Goal: Task Accomplishment & Management: Complete application form

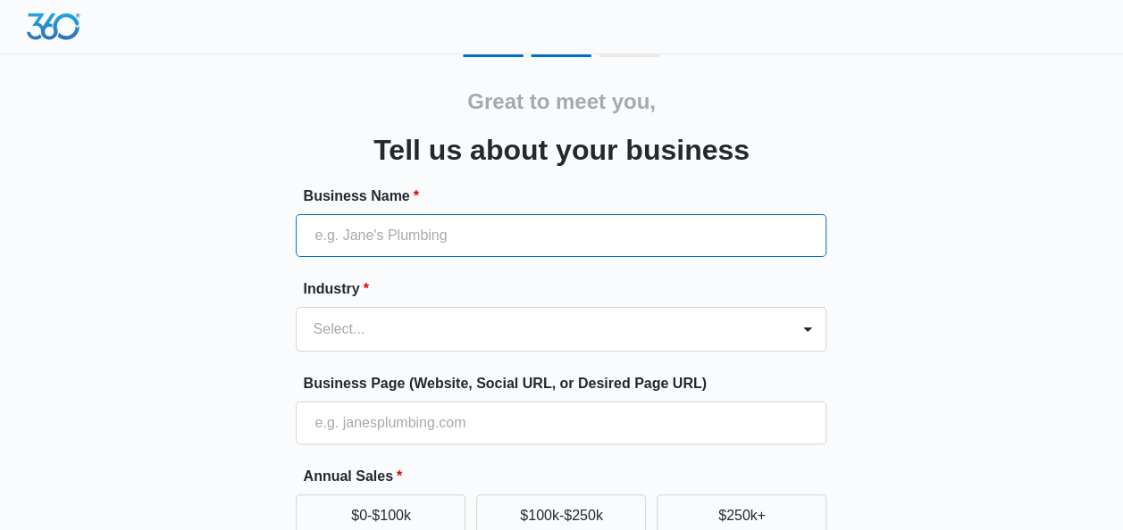
click at [455, 238] on input "Business Name *" at bounding box center [561, 235] width 530 height 43
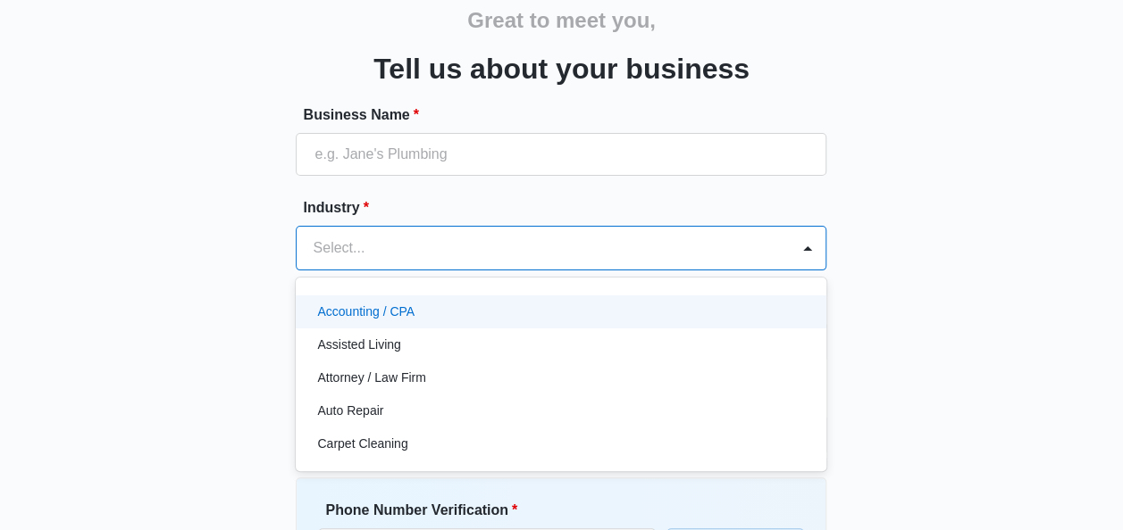
click at [456, 271] on div "49 results available. Use Up and Down to choose options, press Enter to select …" at bounding box center [561, 248] width 530 height 45
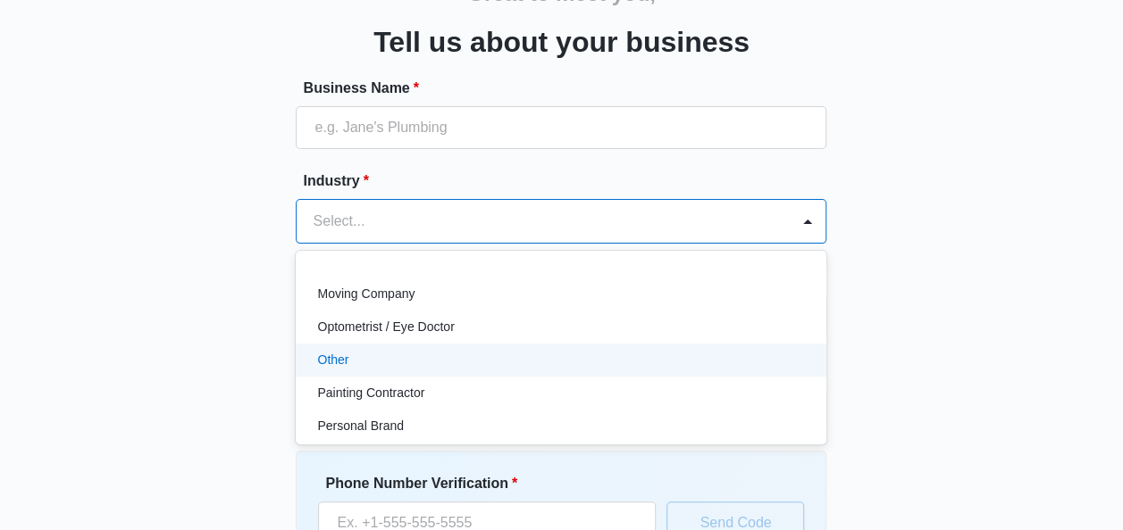
scroll to position [1072, 0]
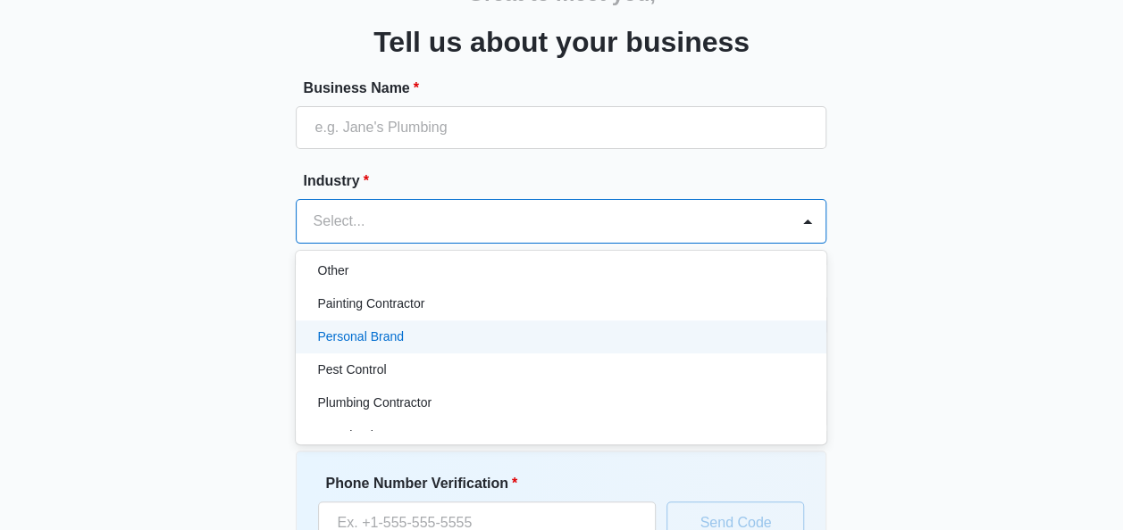
click at [439, 334] on div "Personal Brand" at bounding box center [559, 337] width 484 height 19
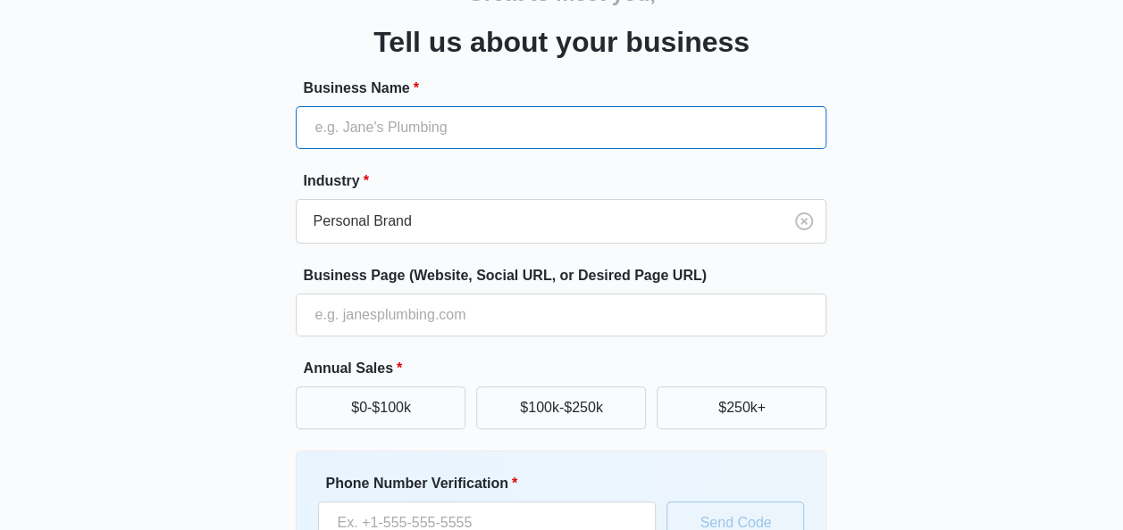
click at [433, 126] on input "Business Name *" at bounding box center [561, 127] width 530 height 43
type input "[PERSON_NAME]"
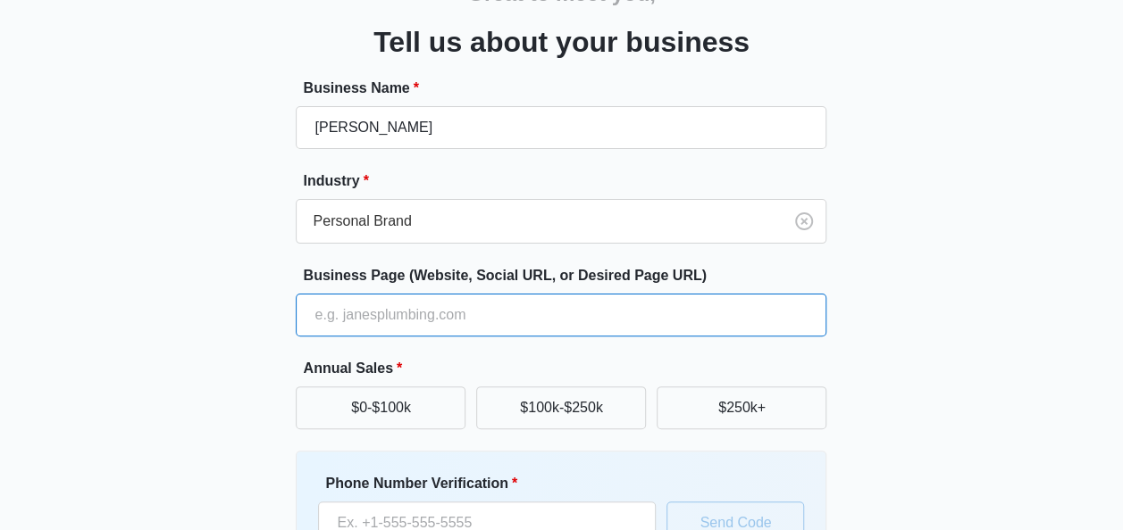
click at [497, 314] on input "Business Page (Website, Social URL, or Desired Page URL)" at bounding box center [561, 315] width 530 height 43
type input "[DOMAIN_NAME]"
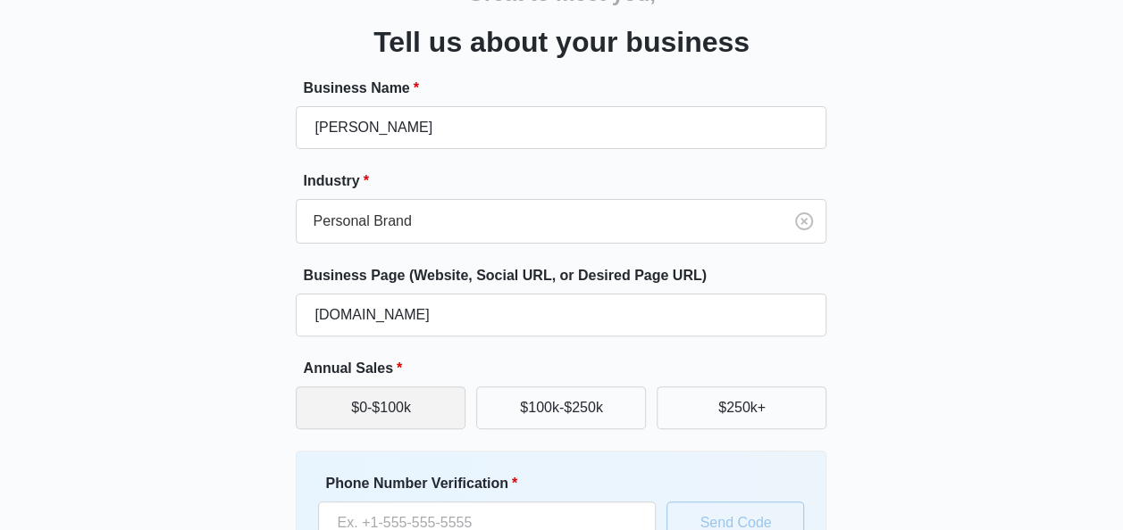
click at [366, 403] on button "$0-$100k" at bounding box center [381, 408] width 170 height 43
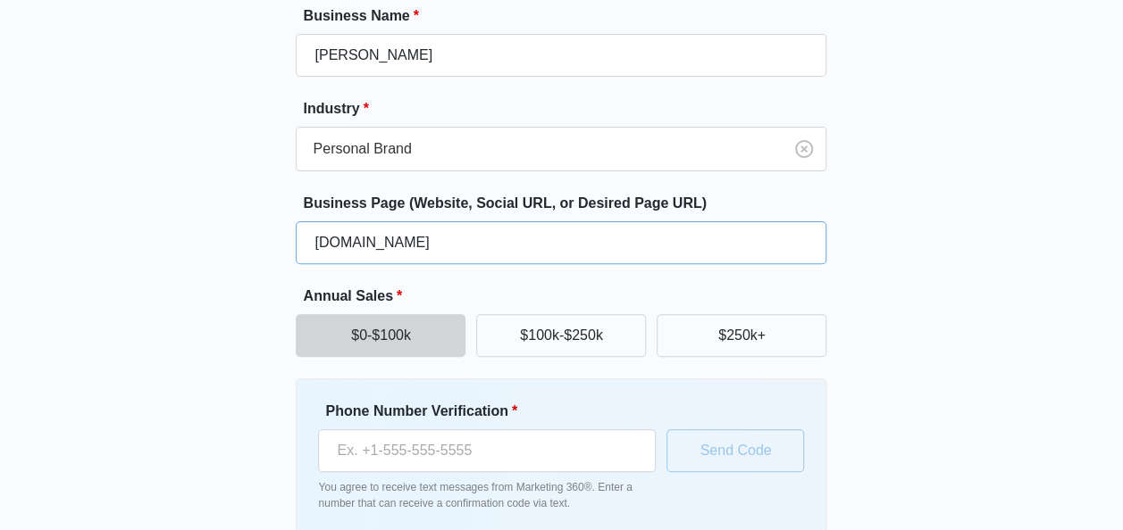
scroll to position [268, 0]
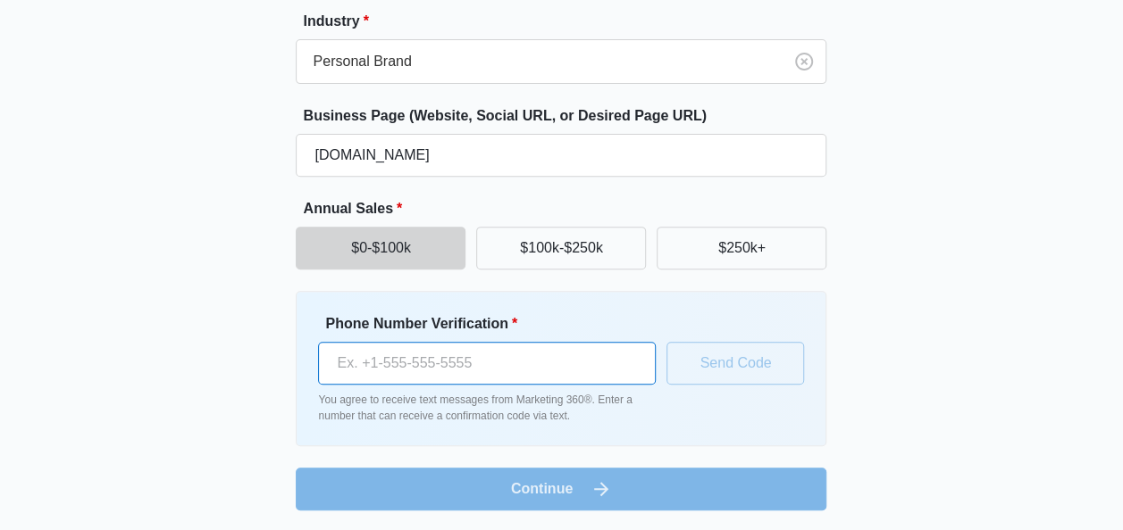
click at [542, 368] on input "Phone Number Verification *" at bounding box center [487, 363] width 338 height 43
type input "[PHONE_NUMBER]"
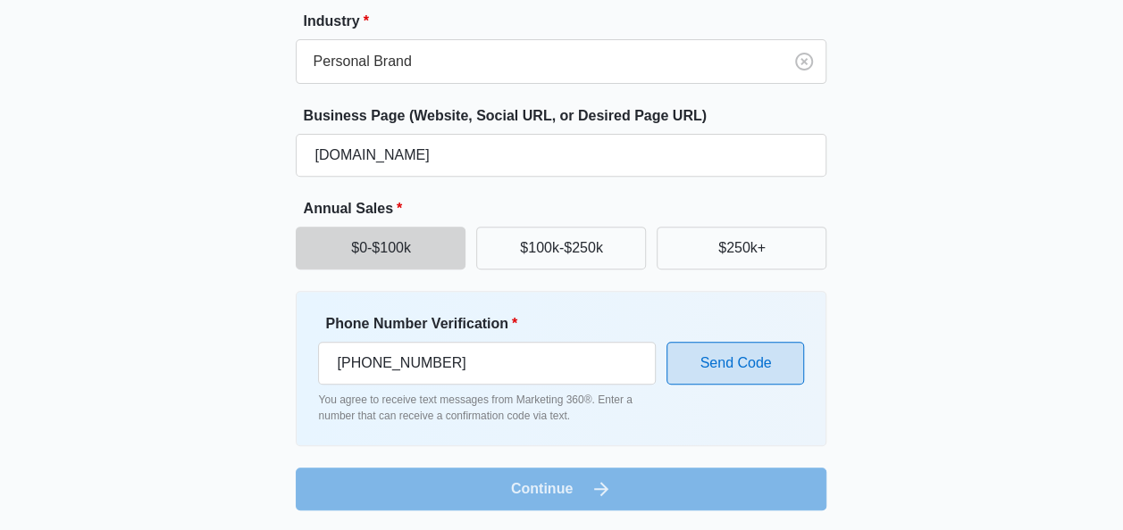
click at [744, 362] on button "Send Code" at bounding box center [735, 363] width 138 height 43
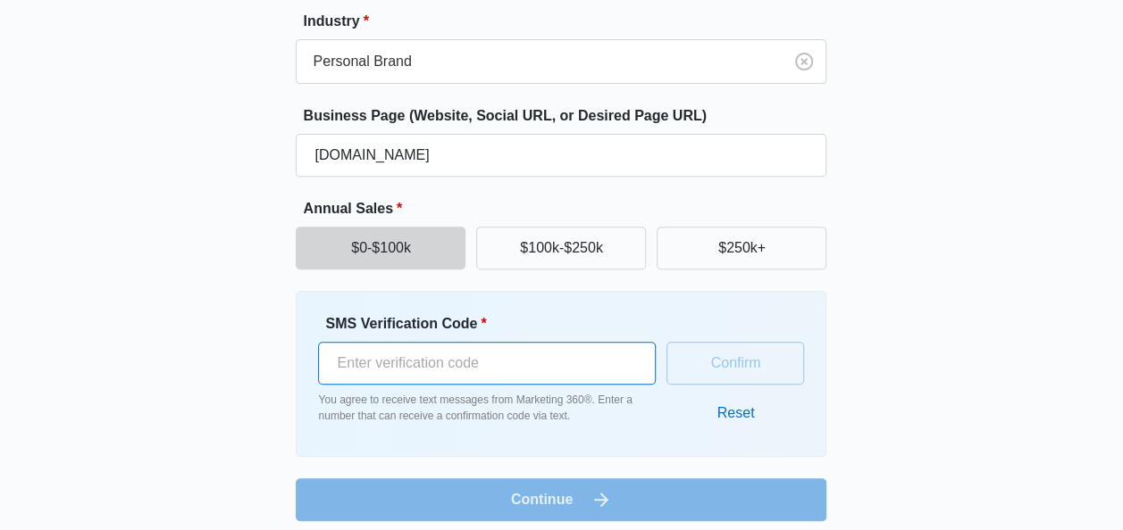
click at [525, 363] on input "SMS Verification Code *" at bounding box center [487, 363] width 338 height 43
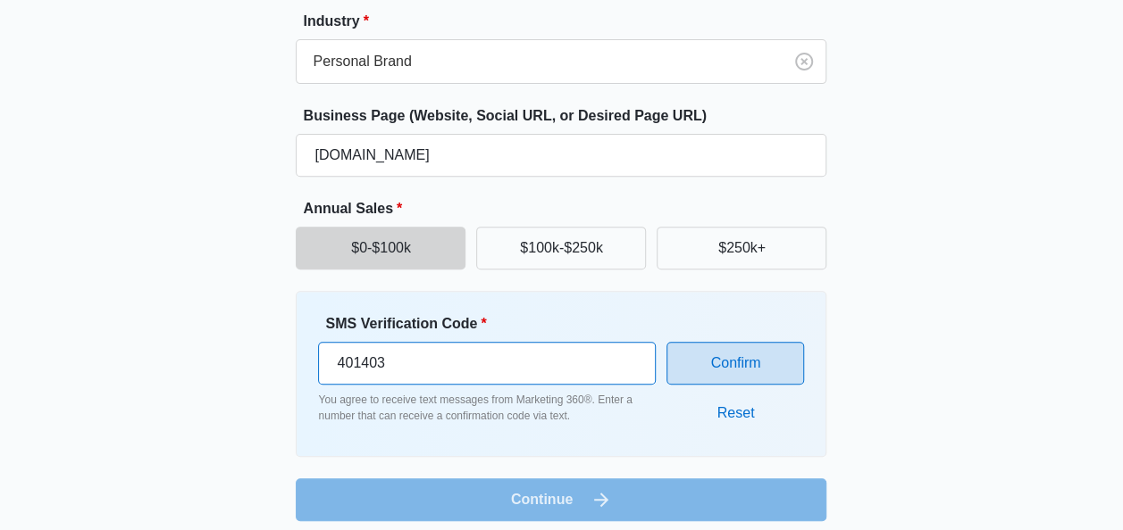
type input "401403"
click at [775, 359] on button "Confirm" at bounding box center [735, 363] width 138 height 43
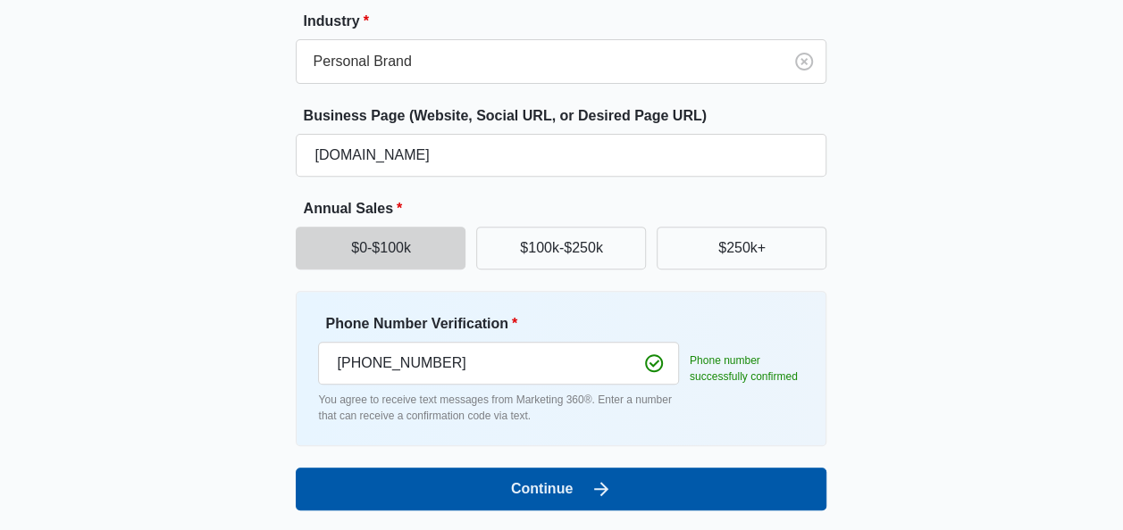
click at [560, 488] on button "Continue" at bounding box center [561, 489] width 530 height 43
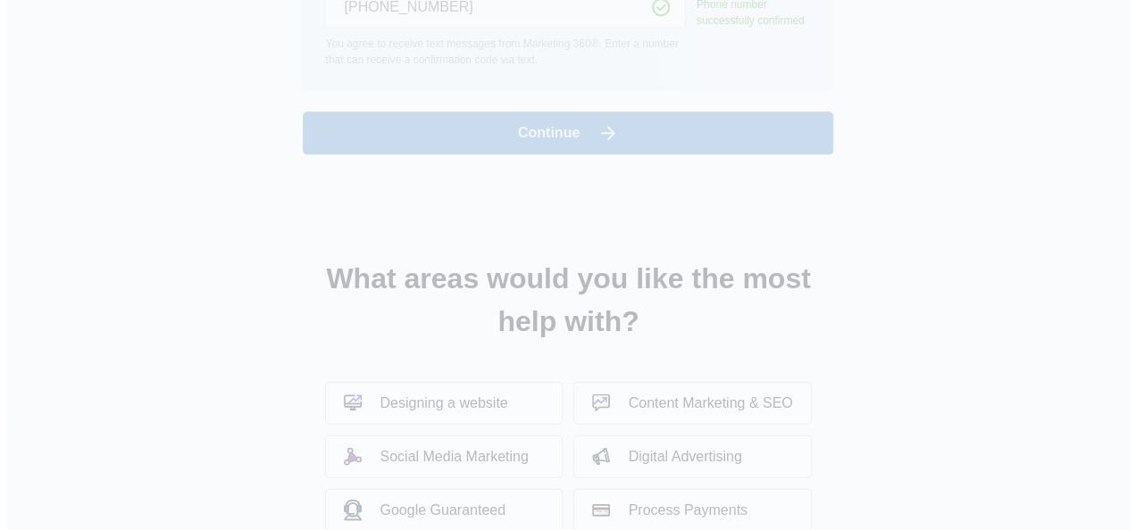
scroll to position [0, 0]
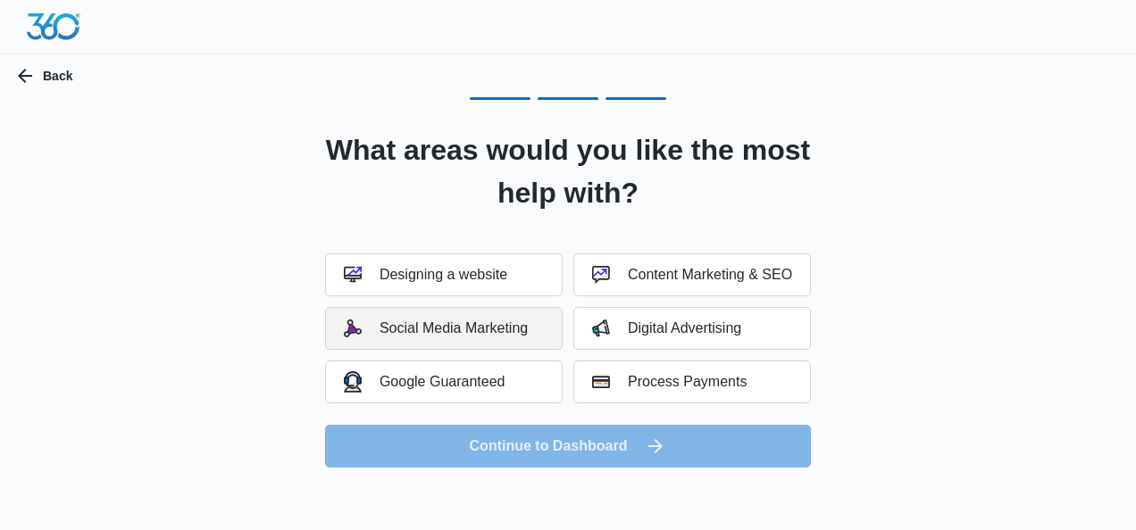
click at [474, 323] on div "Social Media Marketing" at bounding box center [436, 329] width 184 height 18
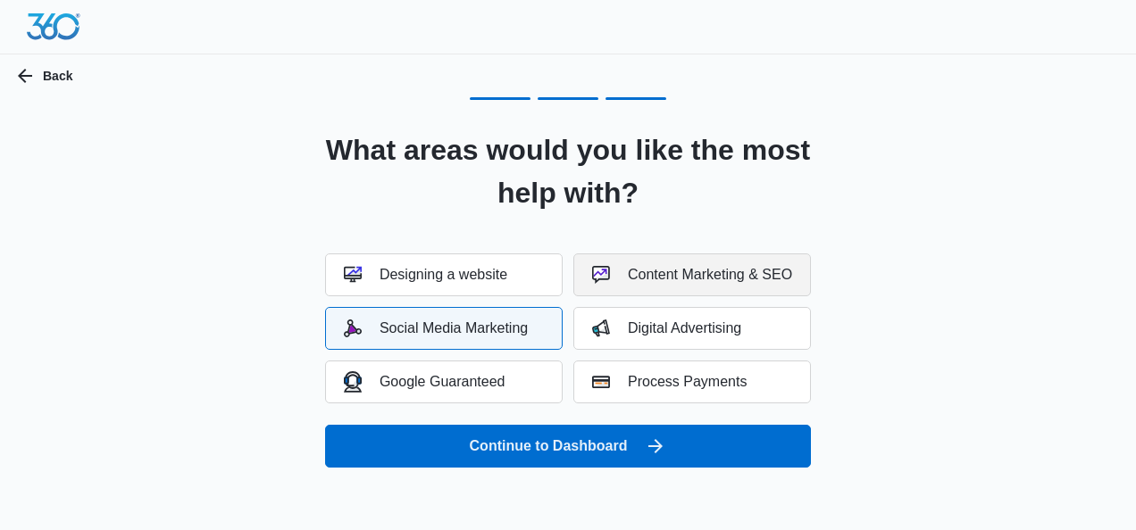
click at [634, 279] on div "Content Marketing & SEO" at bounding box center [692, 275] width 200 height 18
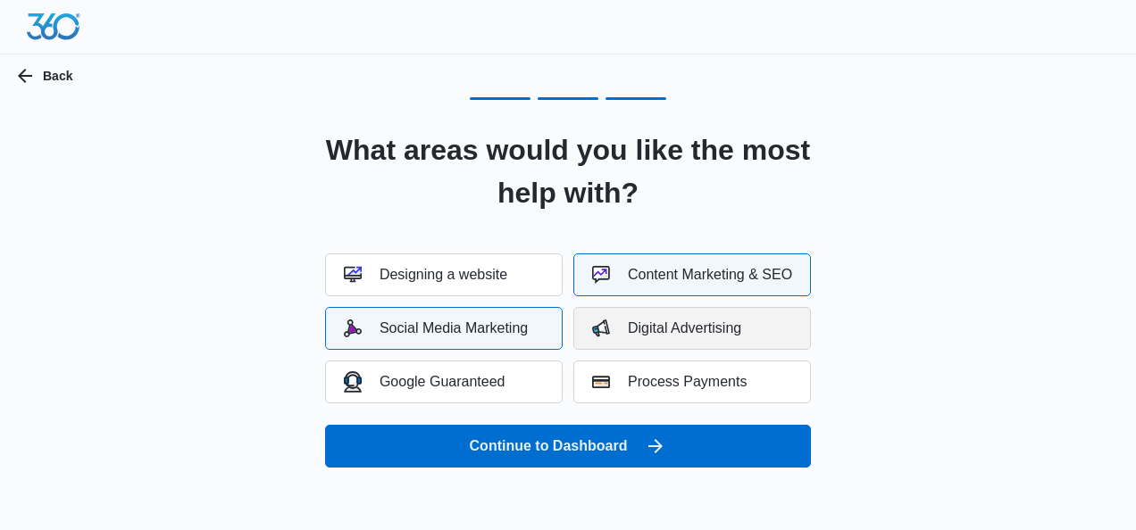
click at [638, 330] on div "Digital Advertising" at bounding box center [666, 329] width 149 height 18
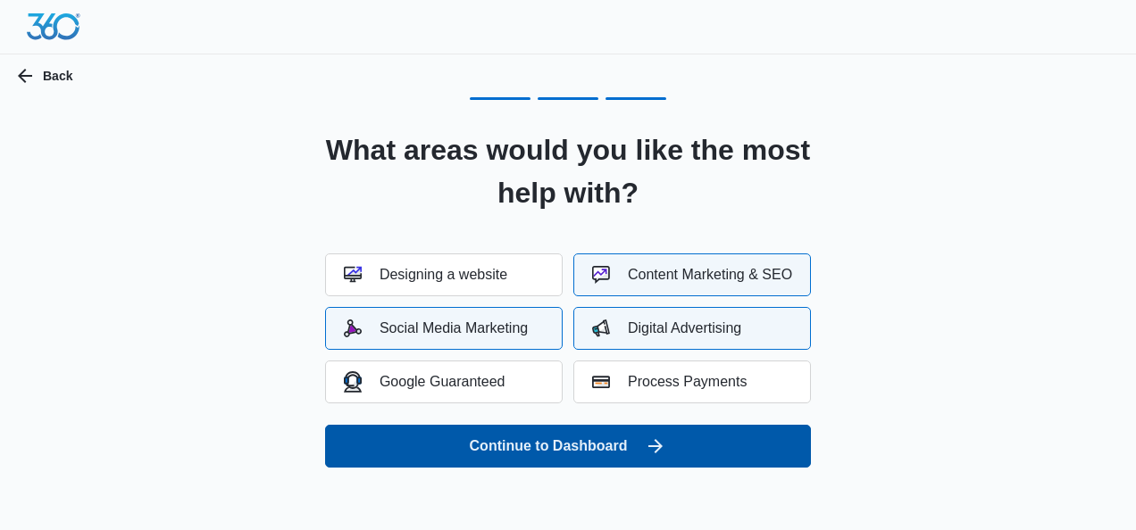
click at [583, 448] on button "Continue to Dashboard" at bounding box center [568, 446] width 486 height 43
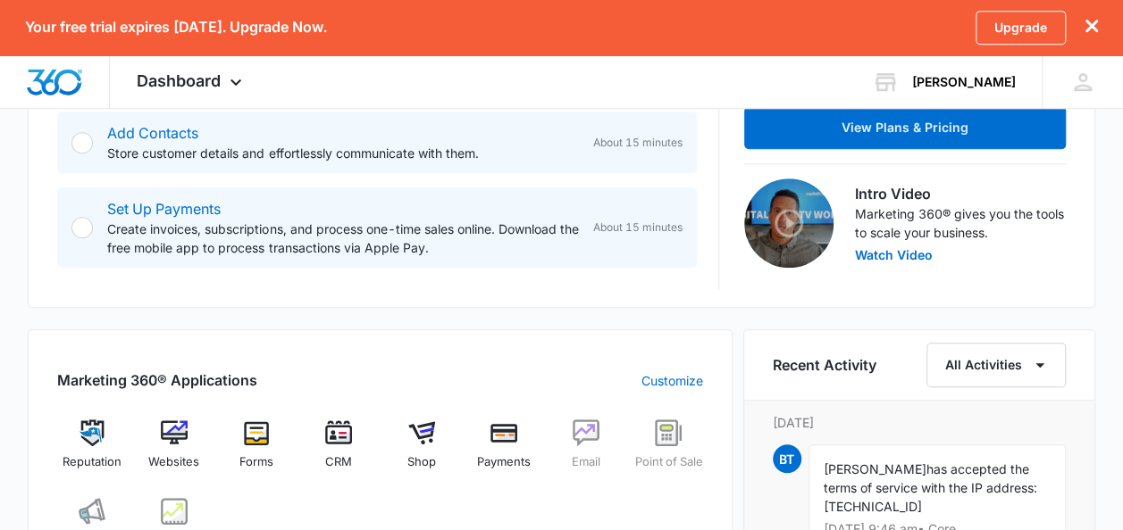
scroll to position [447, 0]
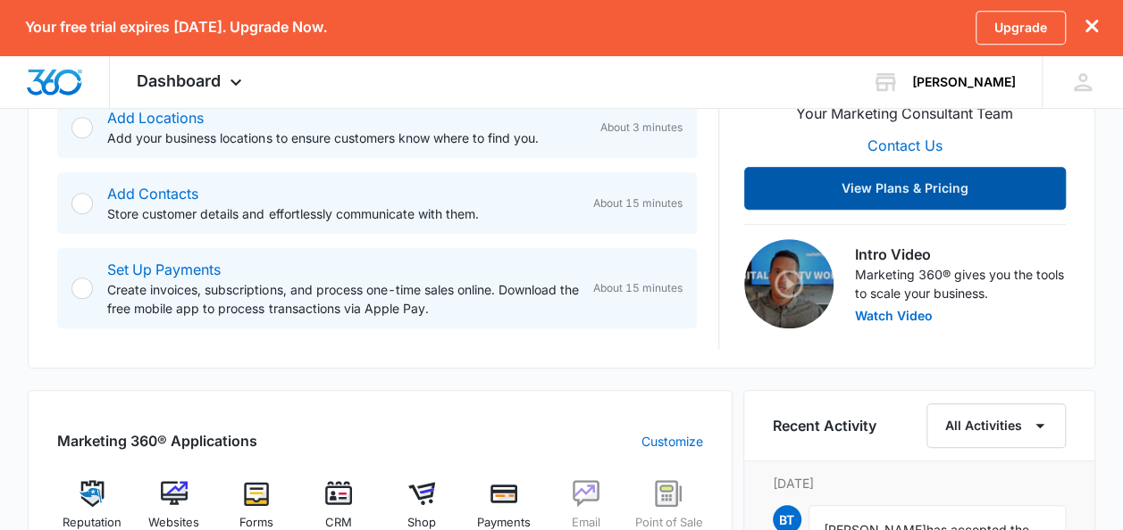
click at [912, 187] on button "View Plans & Pricing" at bounding box center [905, 188] width 322 height 43
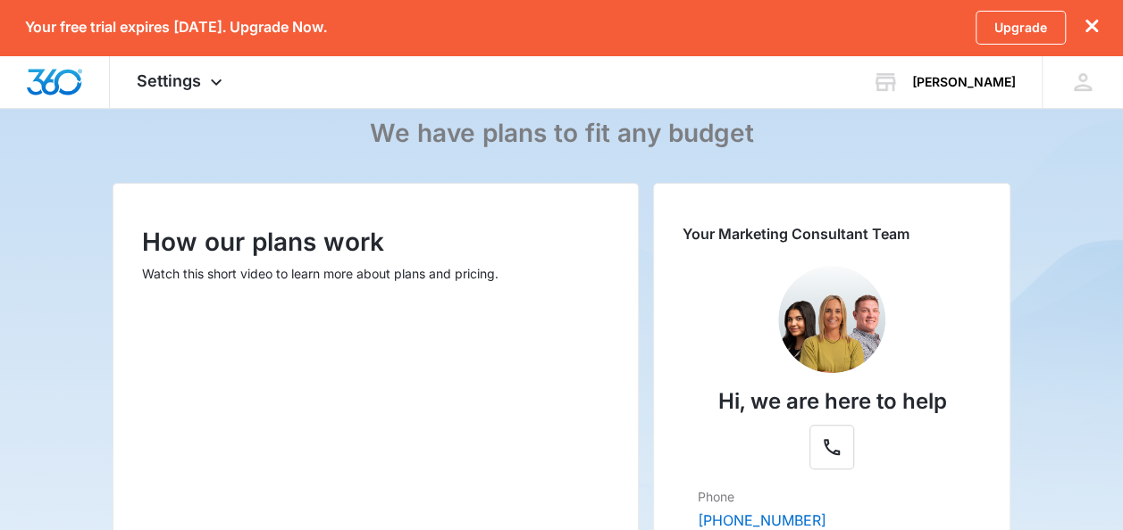
scroll to position [59, 0]
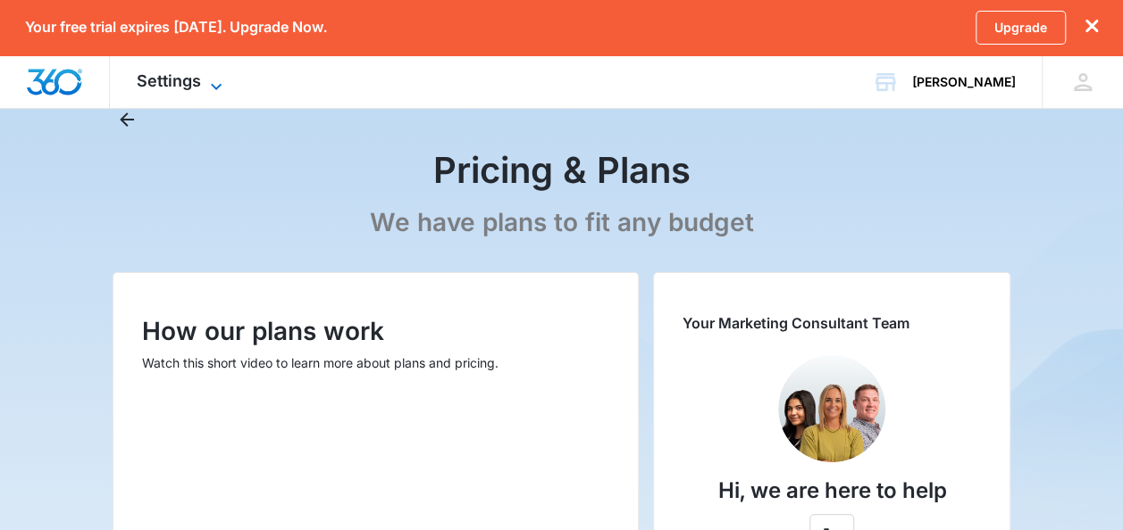
click at [218, 84] on icon at bounding box center [215, 86] width 21 height 21
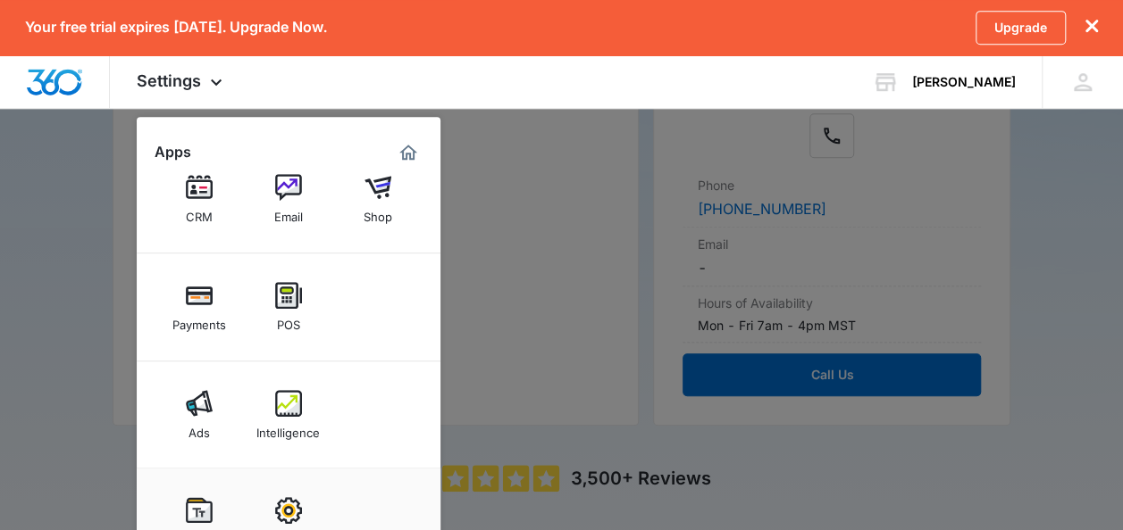
scroll to position [505, 0]
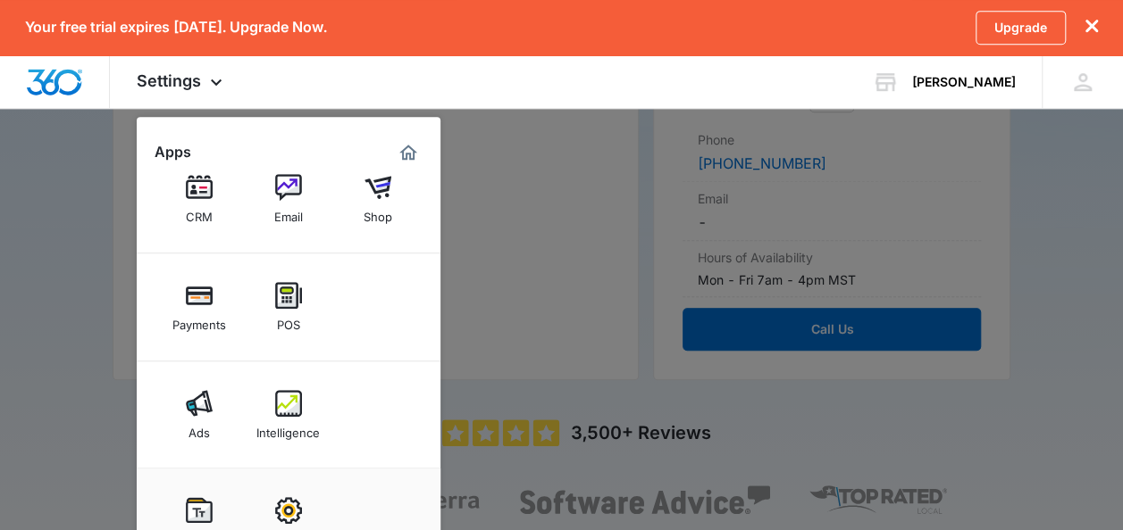
click at [730, 54] on div "Your free trial expires in 14 days. Upgrade Now. Upgrade" at bounding box center [561, 27] width 1123 height 55
click at [737, 16] on div "Your free trial expires in 14 days. Upgrade Now. Upgrade" at bounding box center [561, 27] width 1123 height 55
